Goal: Find specific page/section: Find specific page/section

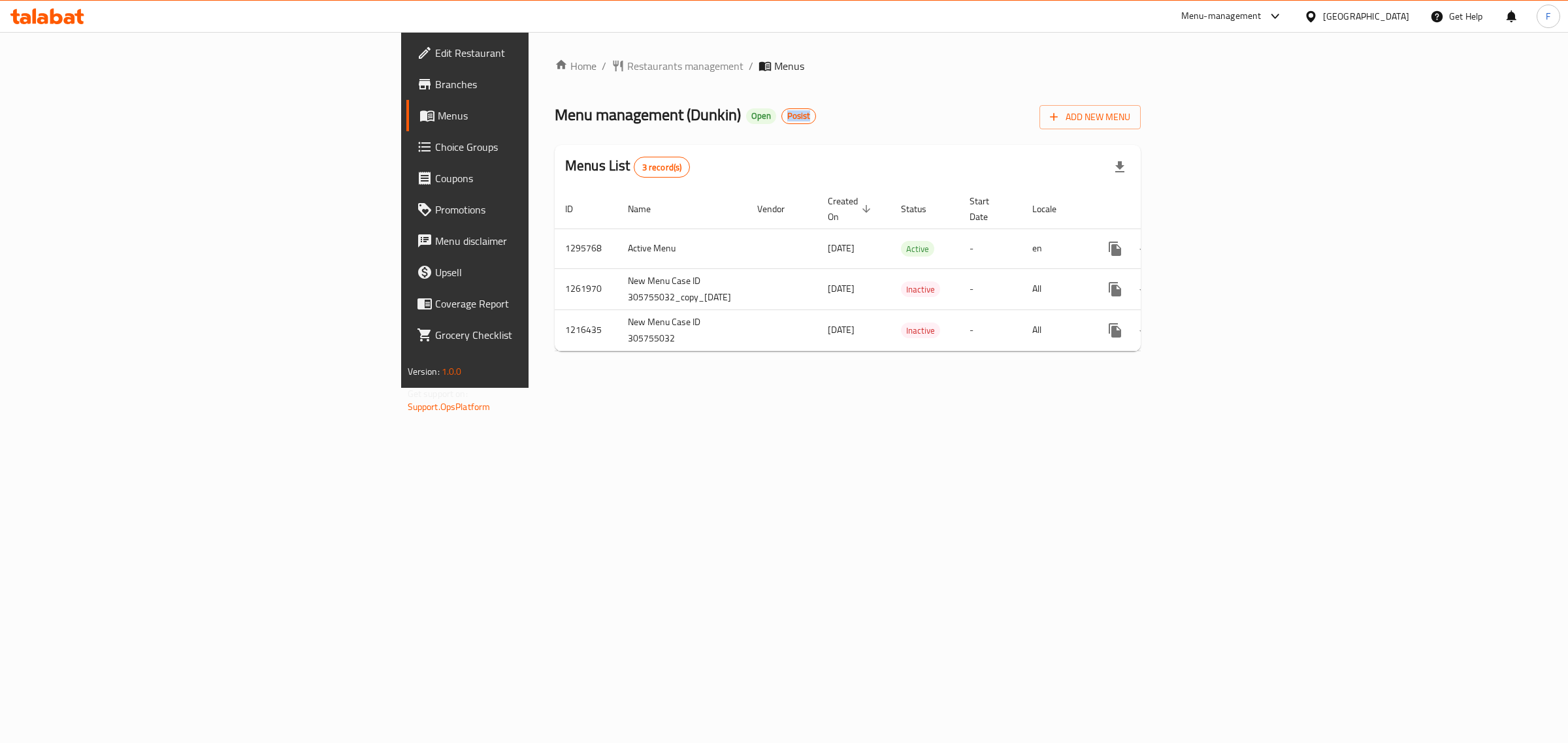
drag, startPoint x: 524, startPoint y: 116, endPoint x: 545, endPoint y: 119, distance: 21.2
click at [782, 119] on span "Posist" at bounding box center [798, 116] width 33 height 11
copy span "Posist"
click at [820, 388] on div "Home / Restaurants management / Menus Menu management ( Dunkin ) Open Posist Ad…" at bounding box center [847, 210] width 638 height 356
click at [627, 67] on span "Restaurants management" at bounding box center [685, 66] width 116 height 15
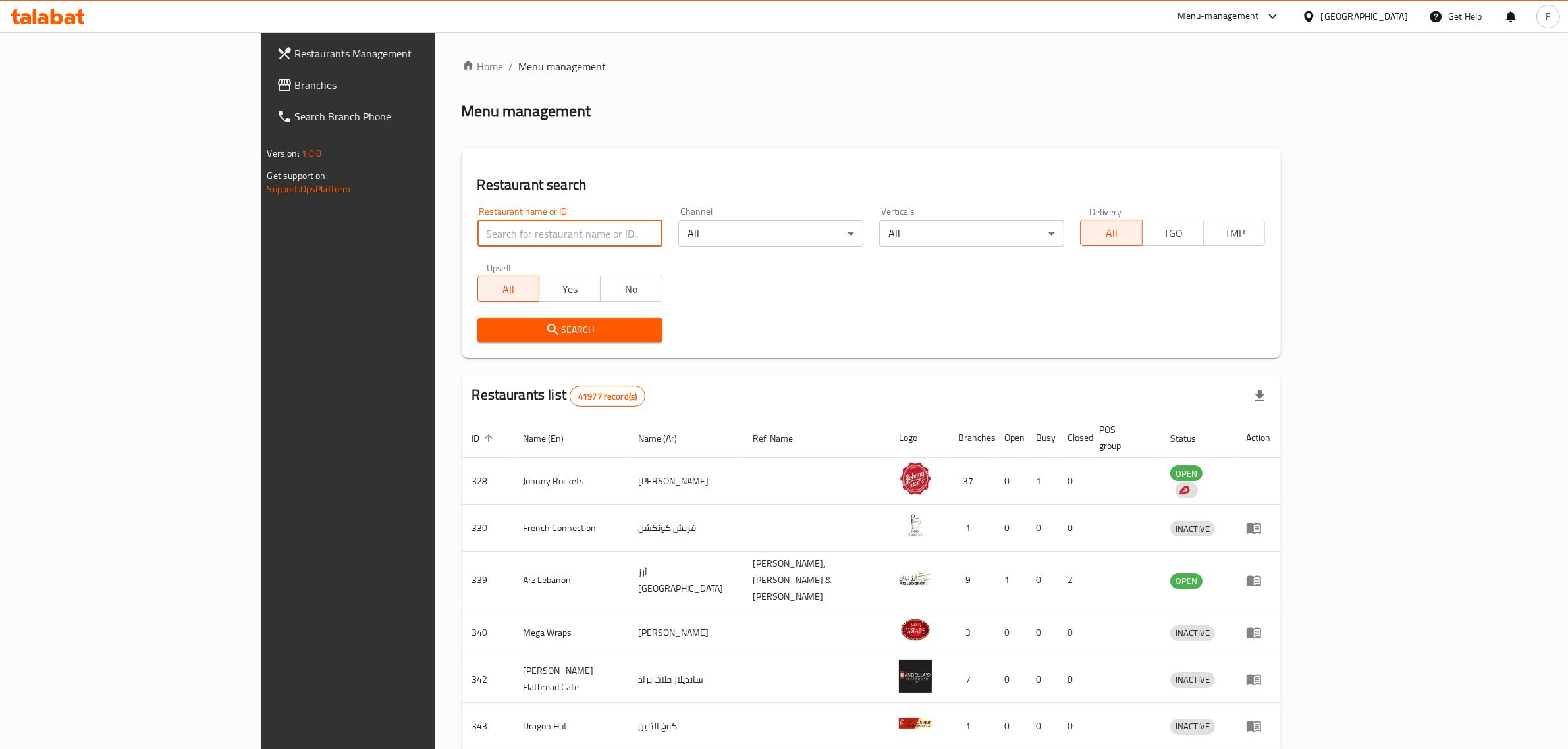
click at [477, 238] on input "search" at bounding box center [569, 234] width 185 height 26
paste input "10062"
type input "10062"
click at [488, 334] on span "Search" at bounding box center [570, 330] width 164 height 16
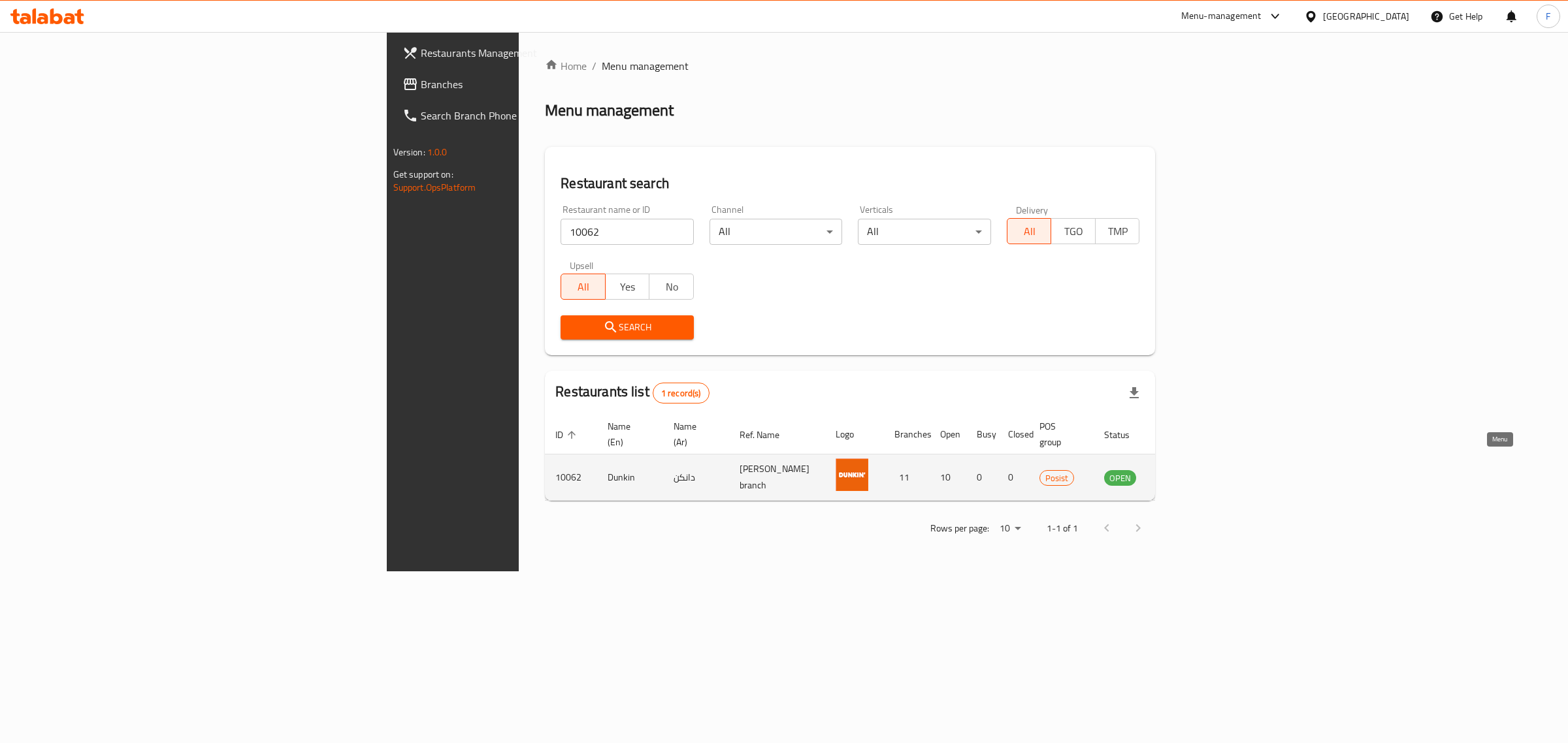
click at [1188, 469] on icon "enhanced table" at bounding box center [1180, 477] width 15 height 15
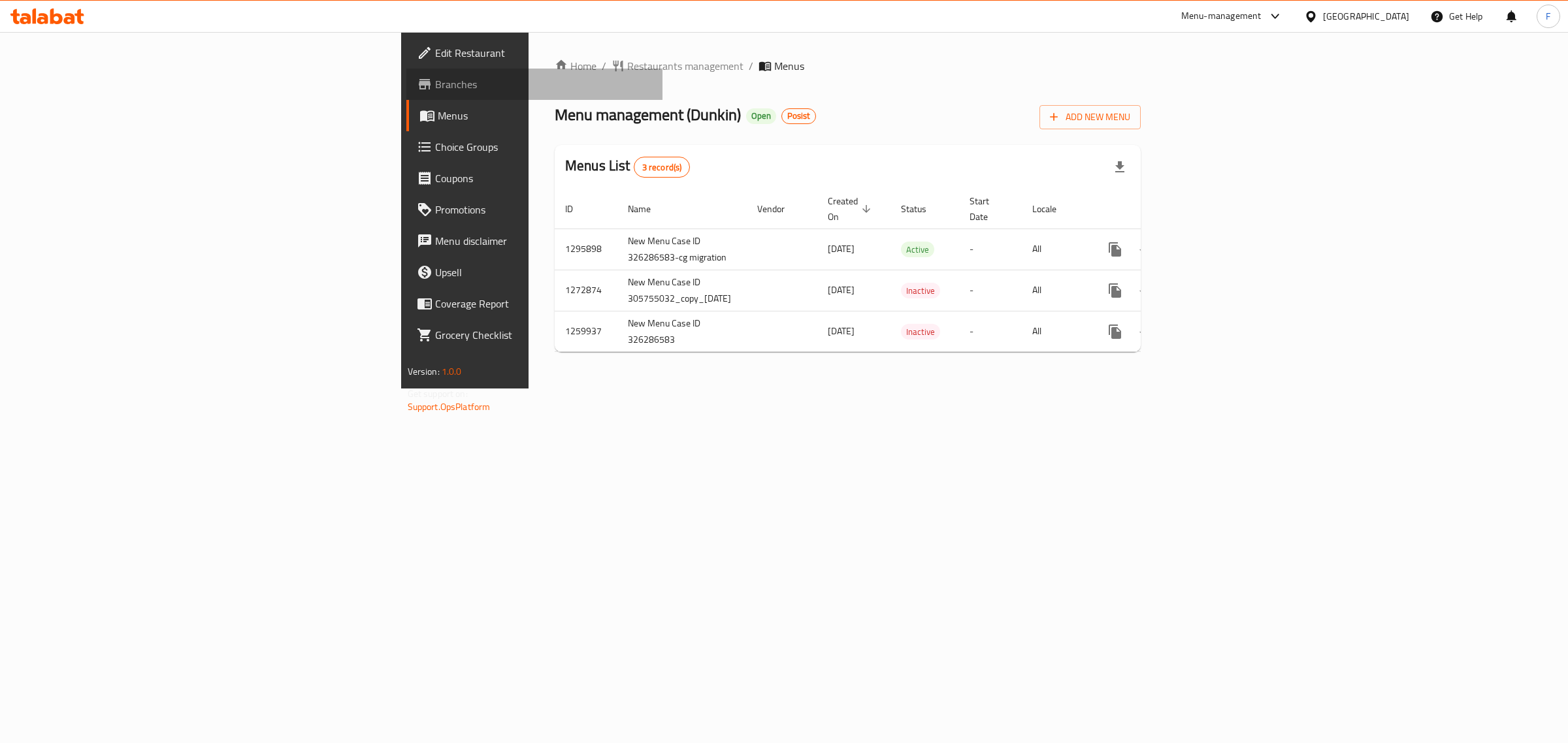
click at [436, 80] on span "Branches" at bounding box center [544, 84] width 217 height 15
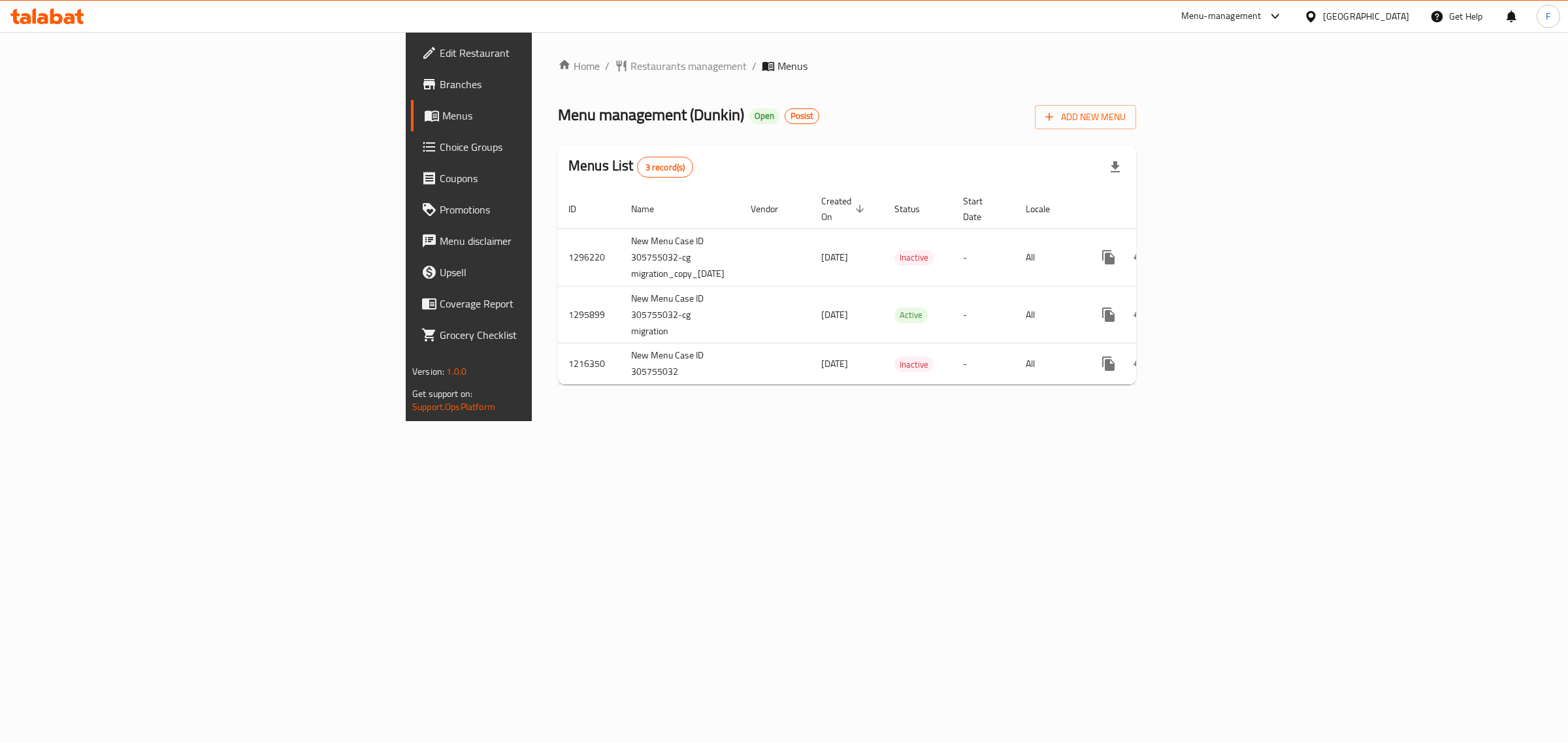
click at [815, 421] on div "Home / Restaurants management / Menus Menu management ( Dunkin ) Open Posist Ad…" at bounding box center [847, 226] width 630 height 389
click at [630, 58] on span "Restaurants management" at bounding box center [688, 66] width 116 height 15
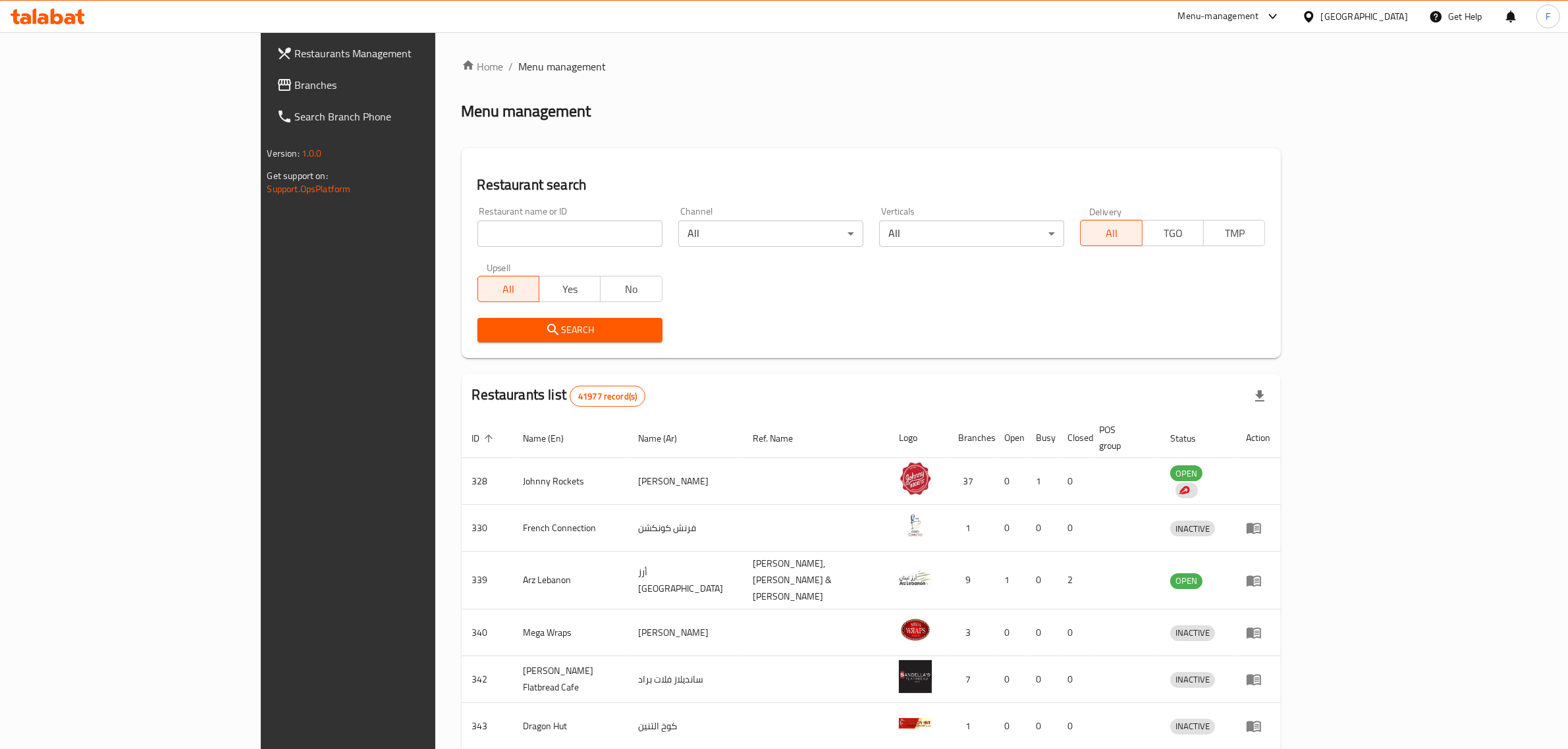
click at [477, 237] on input "search" at bounding box center [569, 234] width 185 height 26
paste input "10501"
type input "10501"
click at [488, 331] on span "Search" at bounding box center [570, 330] width 164 height 16
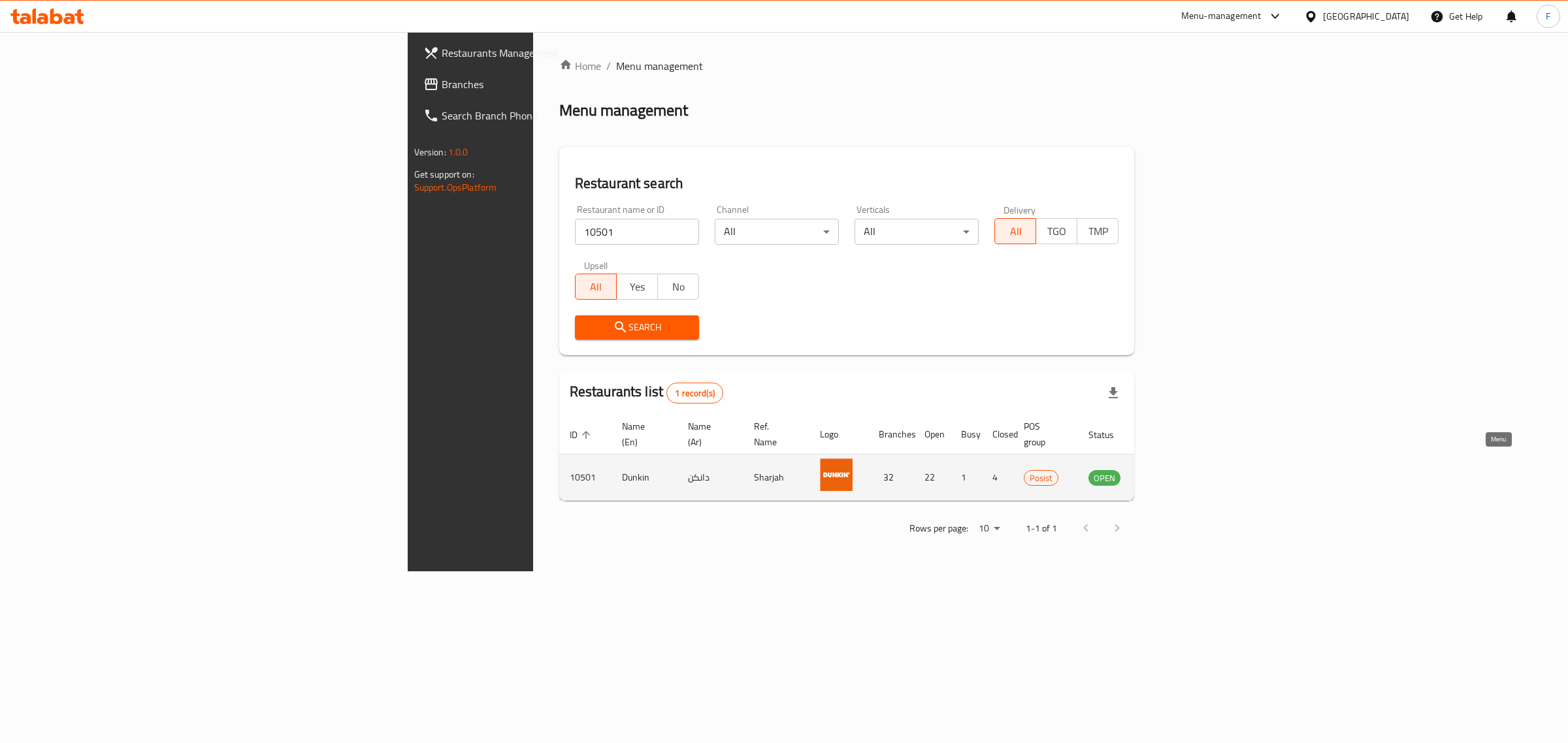
click at [1173, 469] on icon "enhanced table" at bounding box center [1165, 477] width 15 height 15
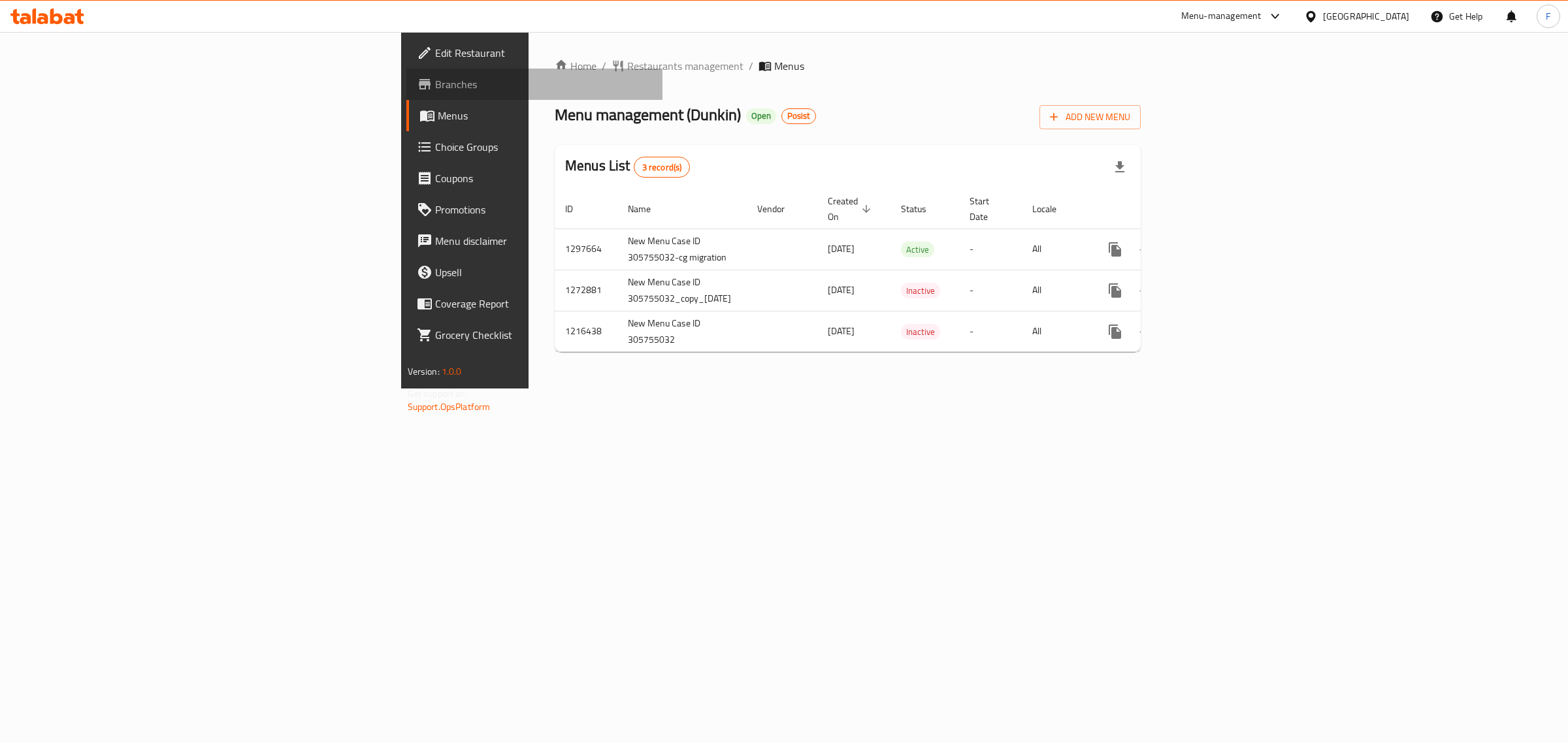
click at [436, 87] on span "Branches" at bounding box center [544, 84] width 217 height 15
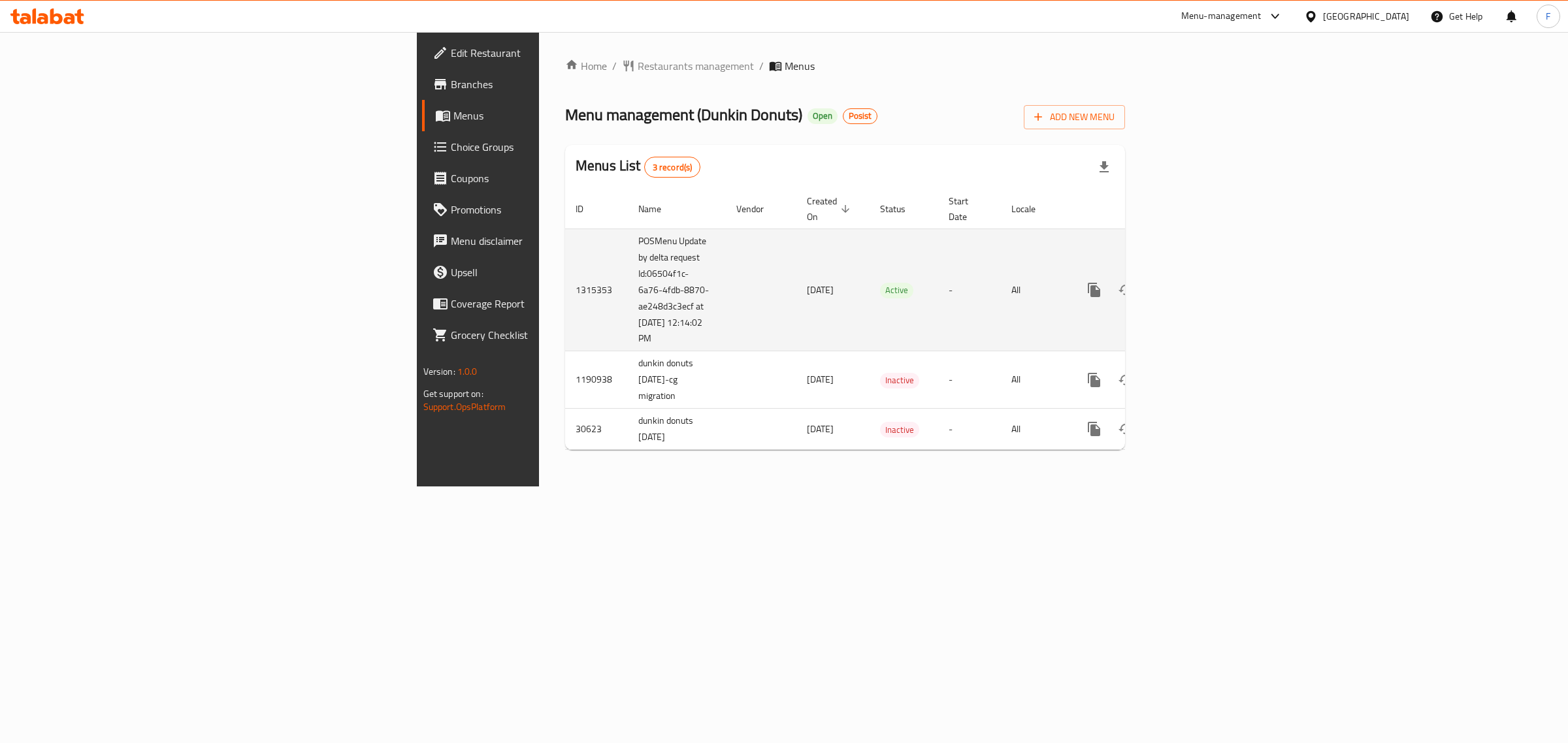
drag, startPoint x: 412, startPoint y: 326, endPoint x: 357, endPoint y: 266, distance: 81.4
click at [628, 266] on td "POSMenu Update by delta request Id:06504f1c-6a76-4fdb-8870-ae248d3c3ecf at [DAT…" at bounding box center [677, 290] width 98 height 123
copy td "Id:06504f1c-6a76-4fdb-8870-ae248d3c3ecf at [DATE] 12:14:02 PM"
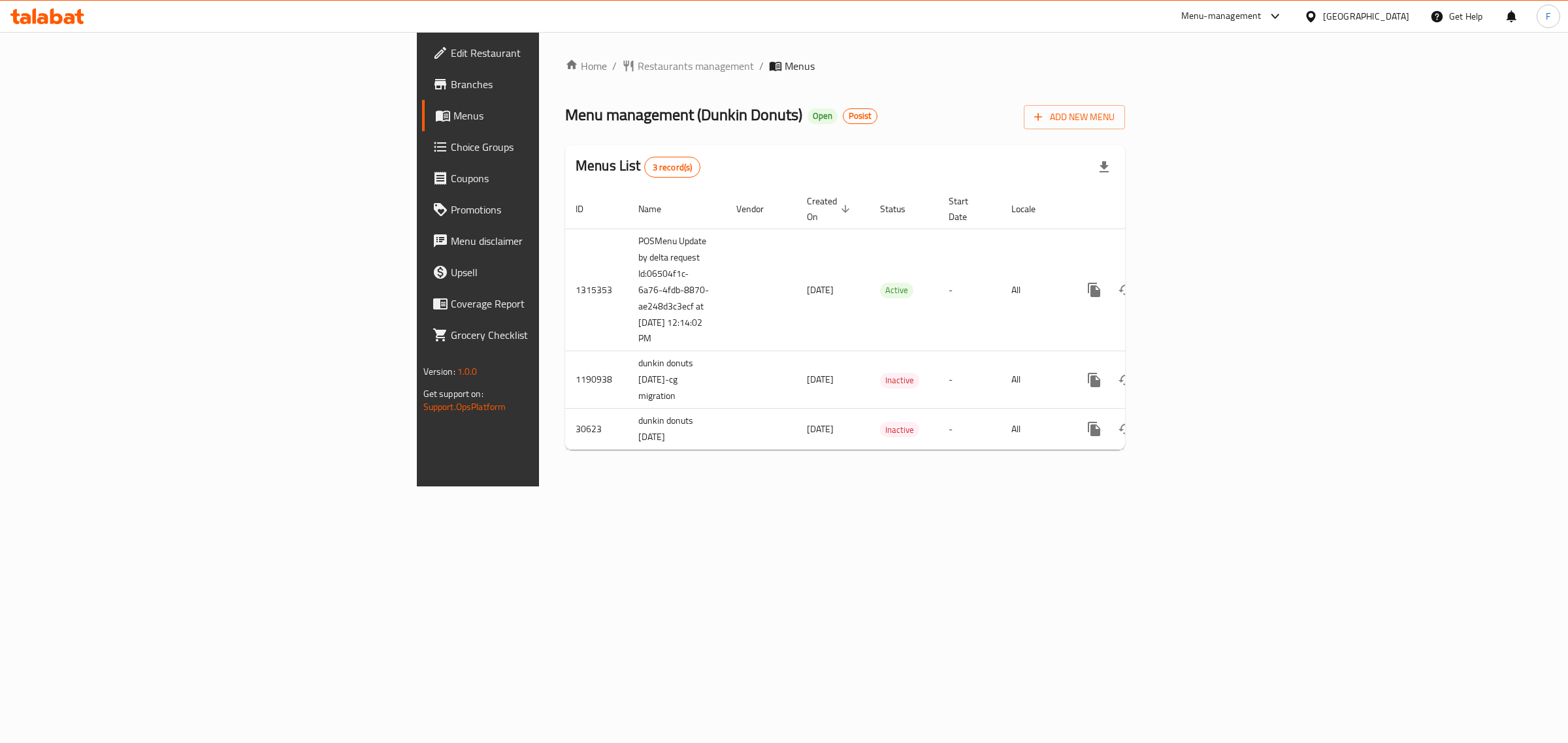
drag, startPoint x: 900, startPoint y: 527, endPoint x: 703, endPoint y: 475, distance: 203.7
click at [900, 486] on div "Home / Restaurants management / Menus Menu management ( Dunkin Donuts ) Open Po…" at bounding box center [845, 259] width 612 height 455
click at [451, 90] on span "Branches" at bounding box center [559, 84] width 217 height 15
